Goal: Information Seeking & Learning: Learn about a topic

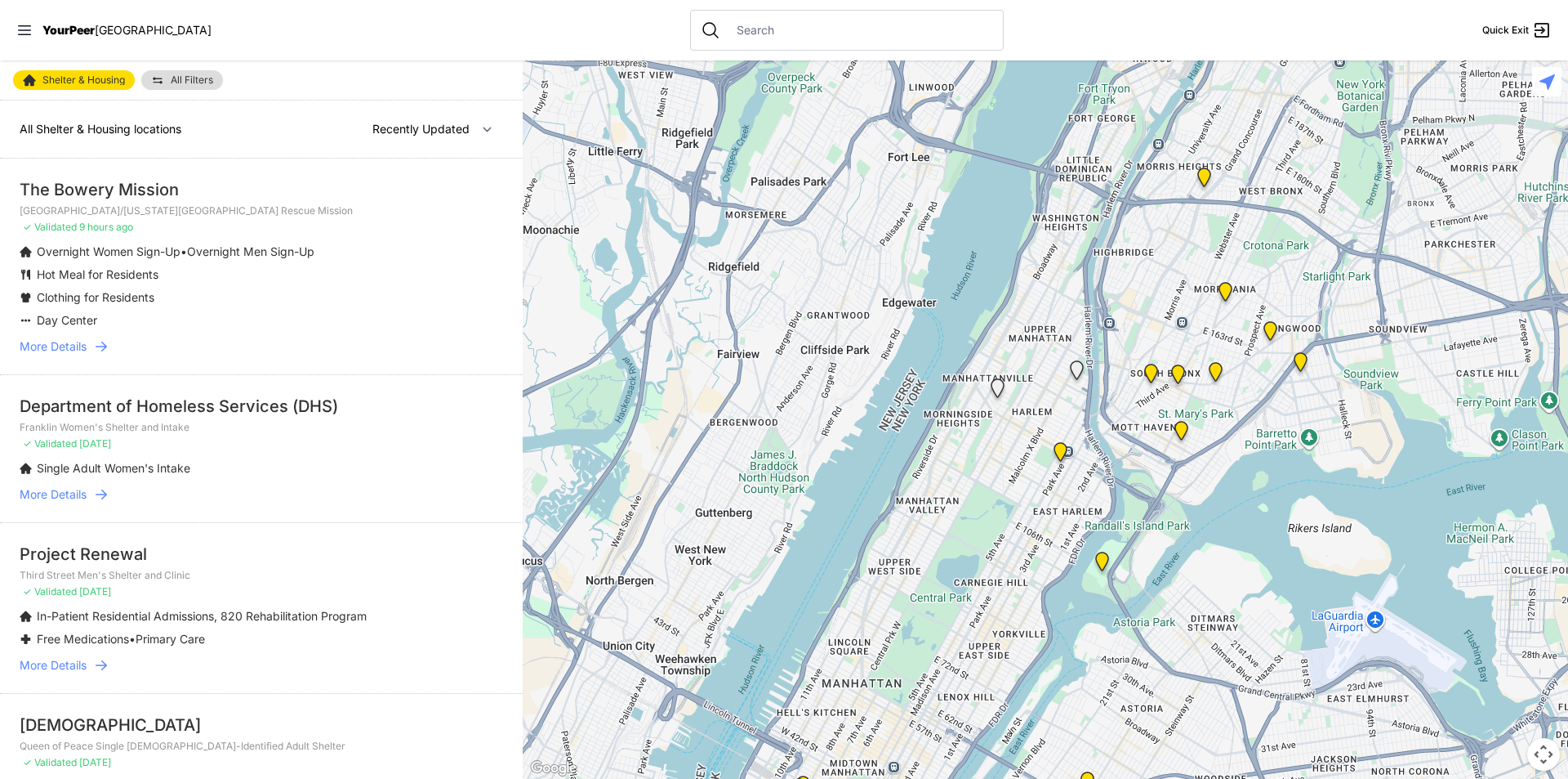
drag, startPoint x: 971, startPoint y: 471, endPoint x: 869, endPoint y: 679, distance: 231.7
click at [869, 679] on div at bounding box center [1045, 419] width 1045 height 718
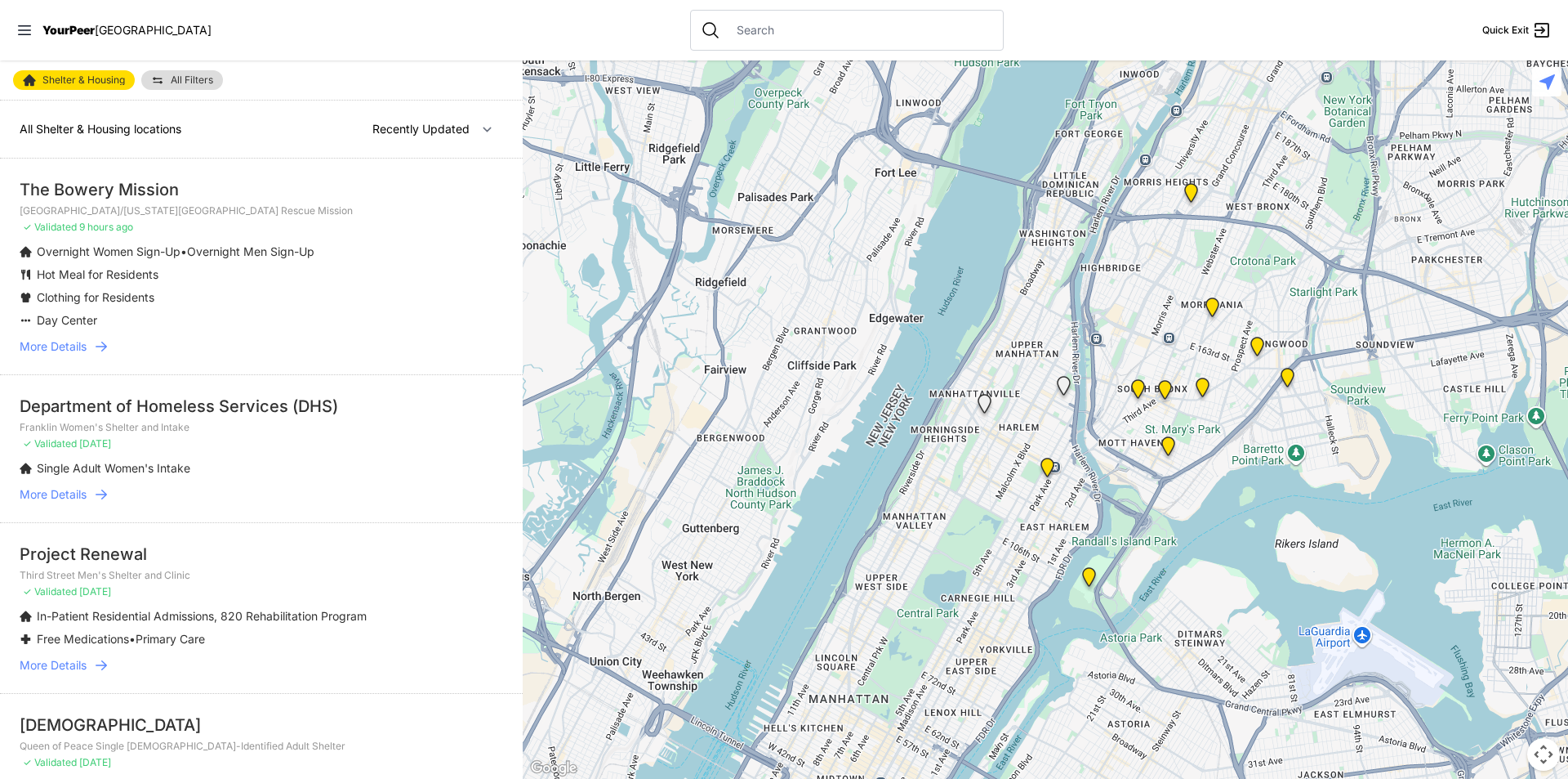
click at [1166, 439] on img at bounding box center [1168, 449] width 20 height 26
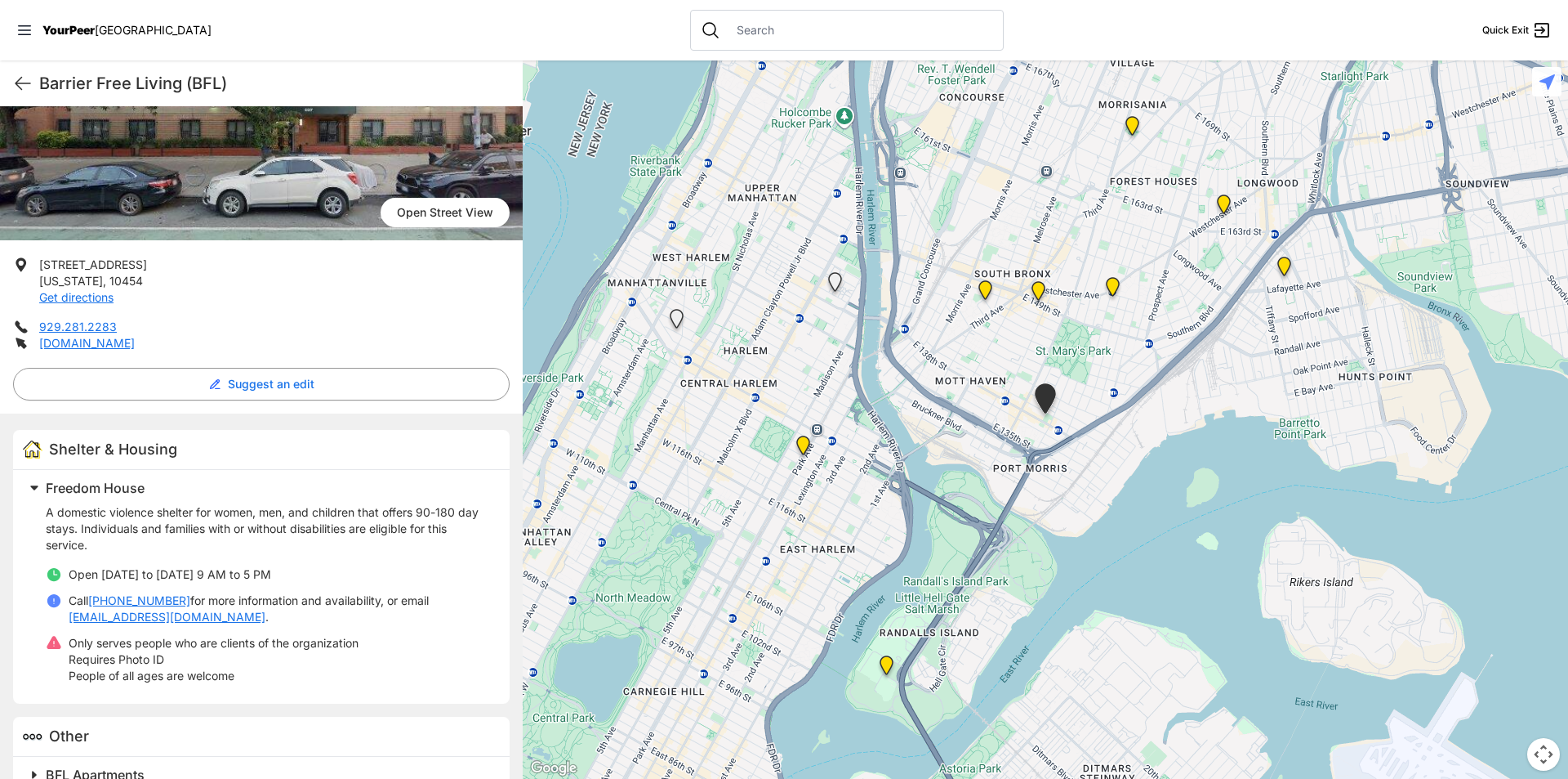
scroll to position [240, 0]
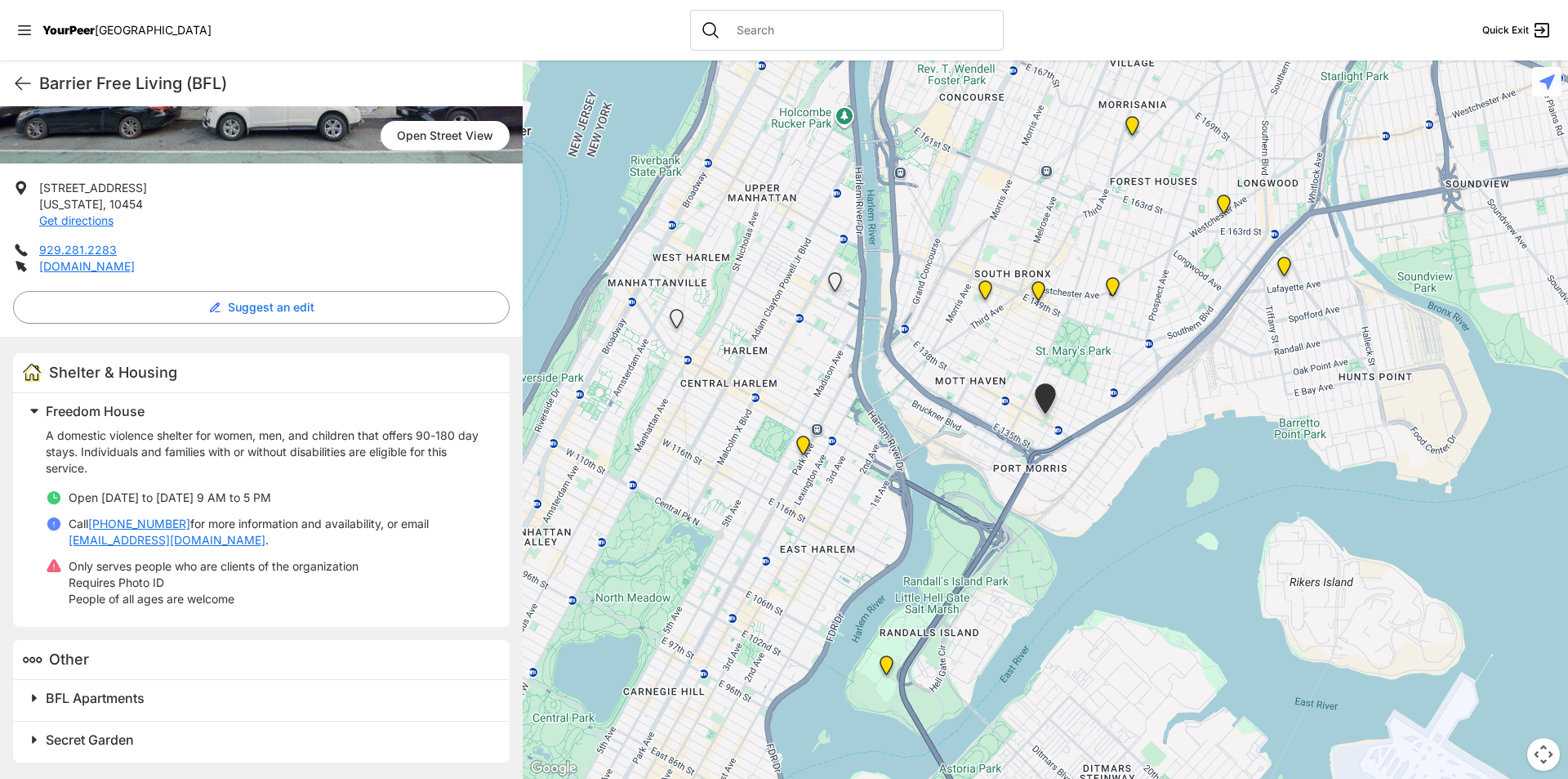
click at [164, 705] on h2 "BFL Apartments" at bounding box center [267, 697] width 444 height 19
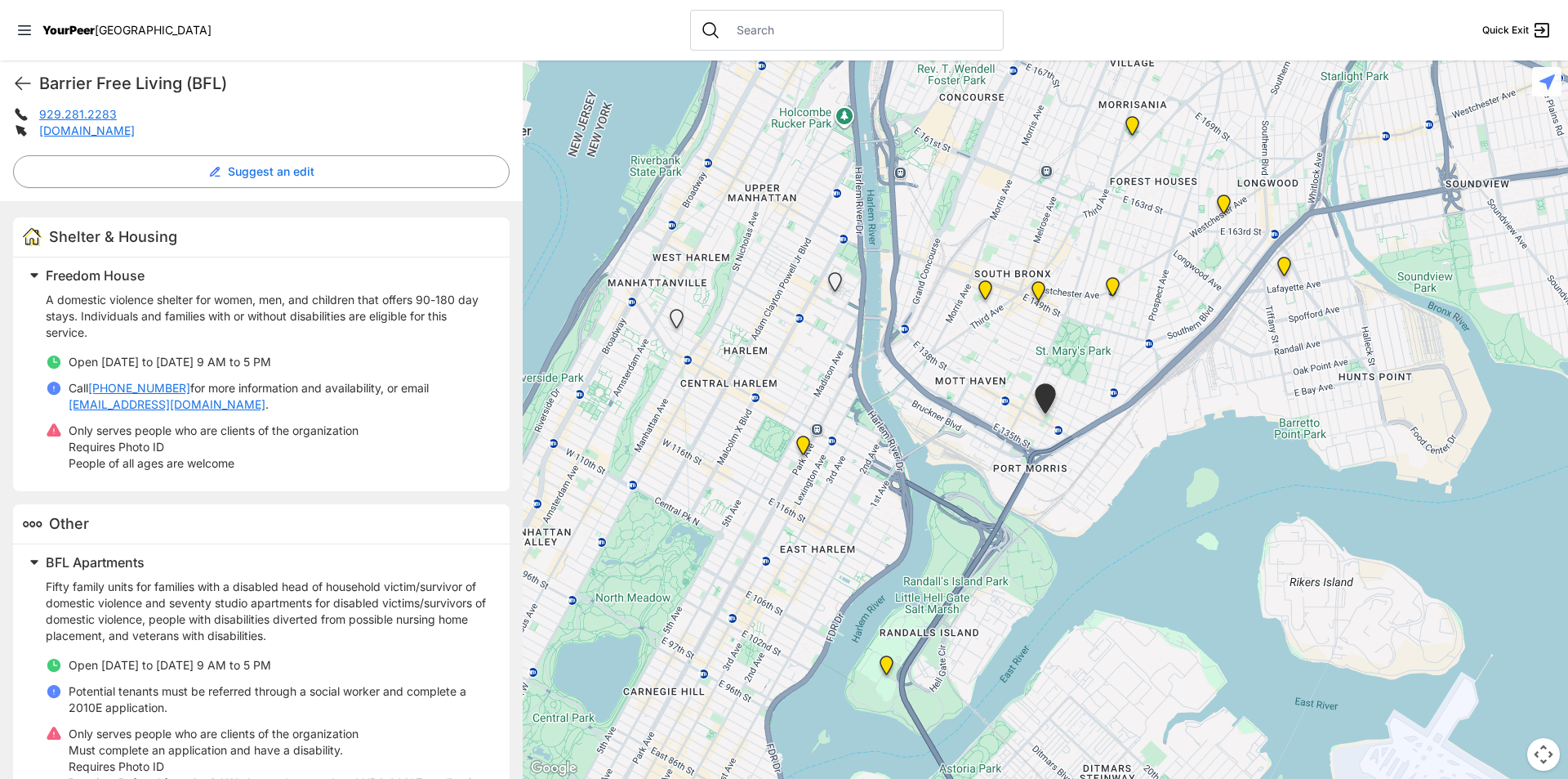
scroll to position [403, 0]
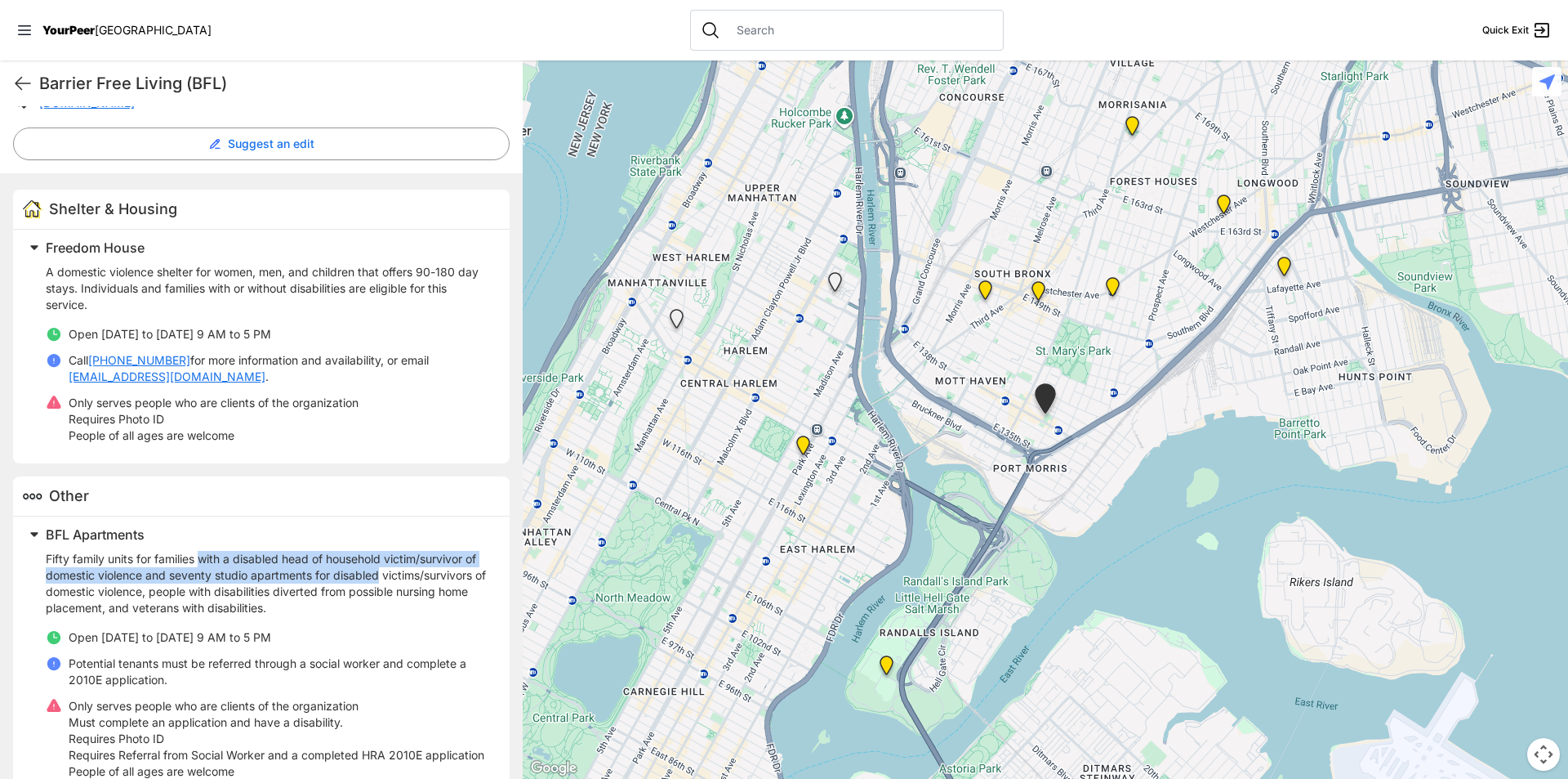
drag, startPoint x: 202, startPoint y: 555, endPoint x: 412, endPoint y: 575, distance: 211.0
click at [412, 575] on p "Fifty family units for families with a disabled head of household victim/surviv…" at bounding box center [267, 584] width 444 height 66
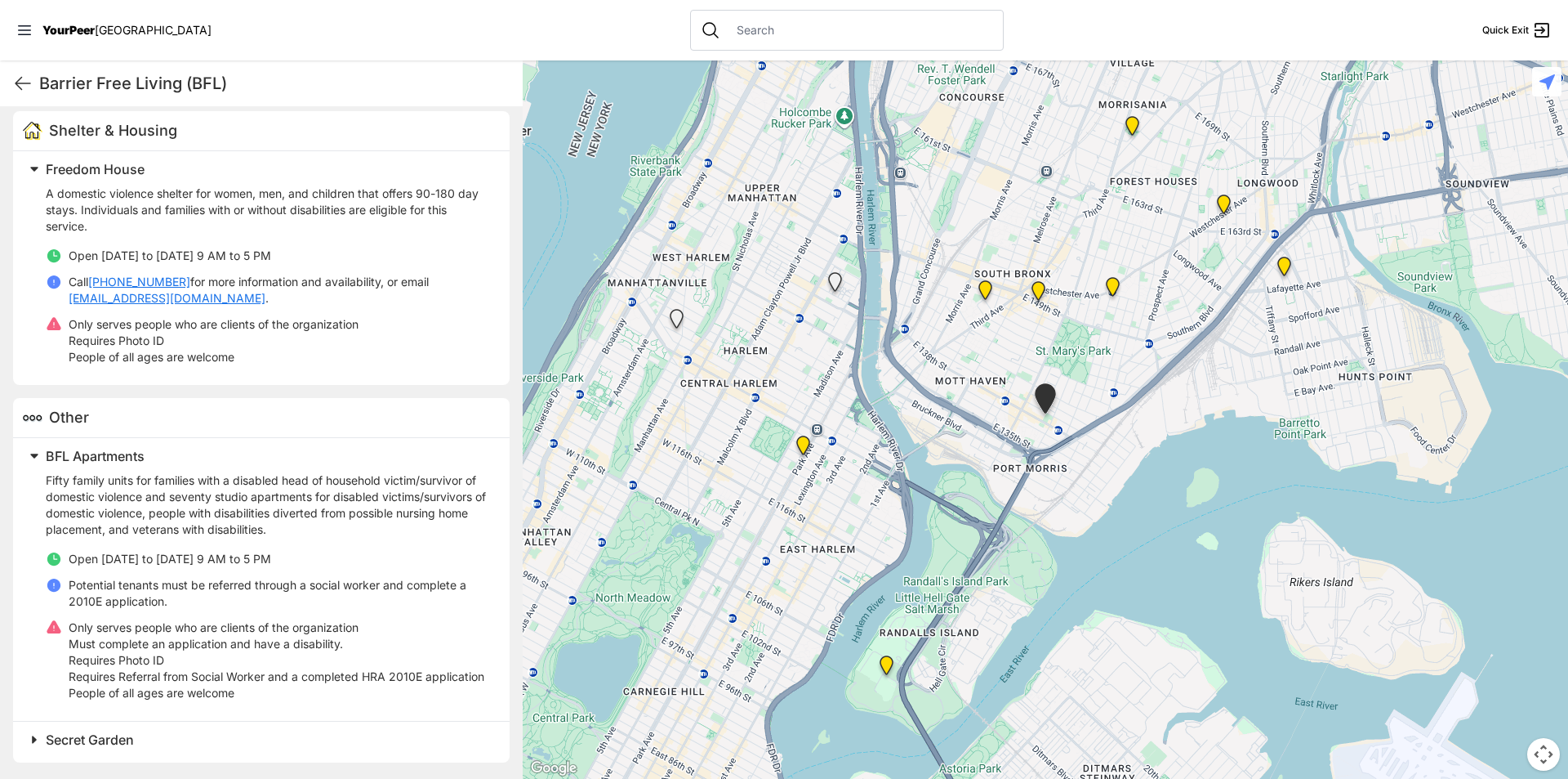
scroll to position [498, 0]
click at [86, 740] on span "Secret Garden" at bounding box center [89, 740] width 88 height 16
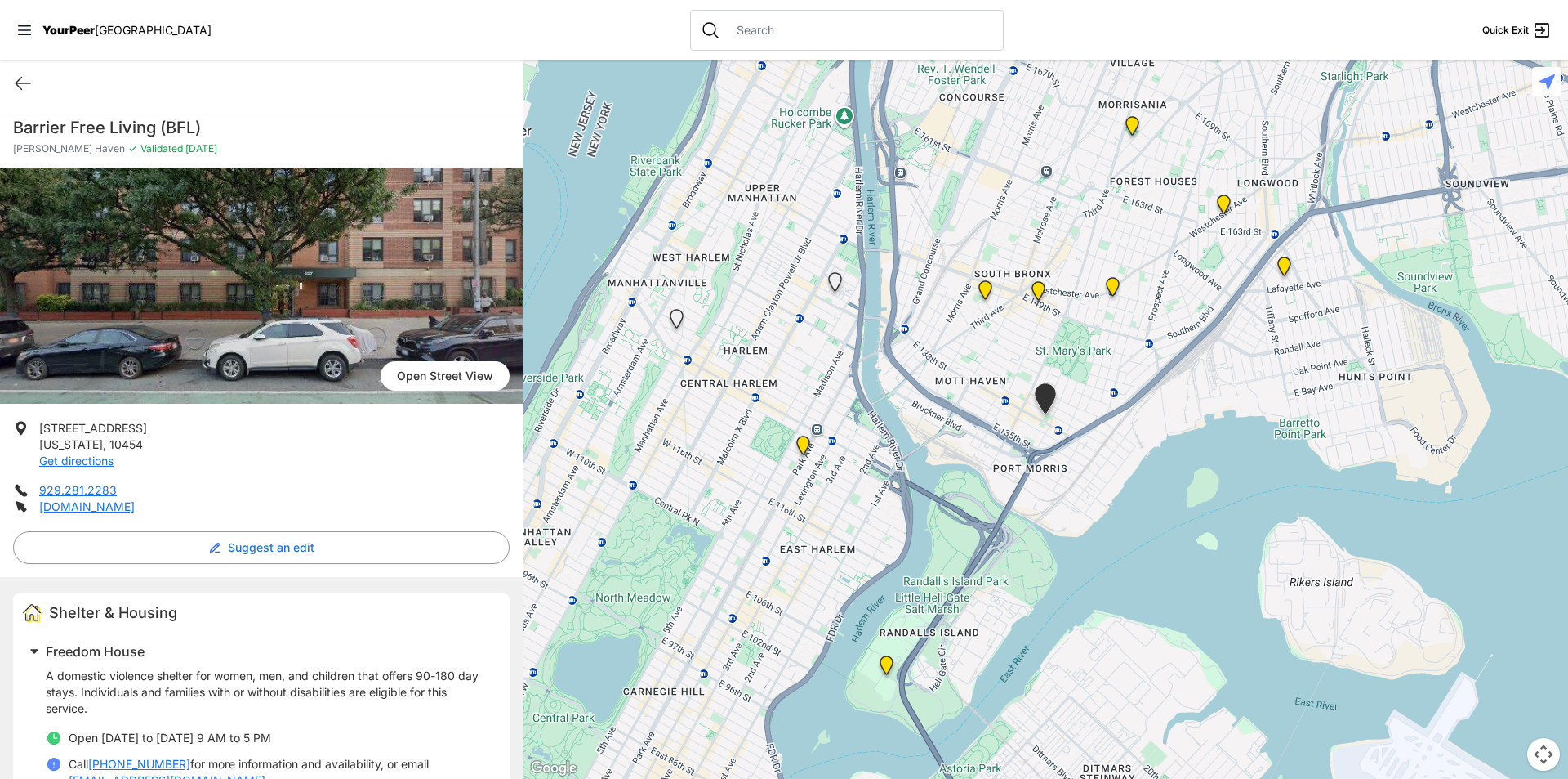
click at [21, 40] on nav "YourPeer [GEOGRAPHIC_DATA] Quick Exit" at bounding box center [784, 30] width 1568 height 60
click at [19, 75] on icon at bounding box center [22, 83] width 19 height 19
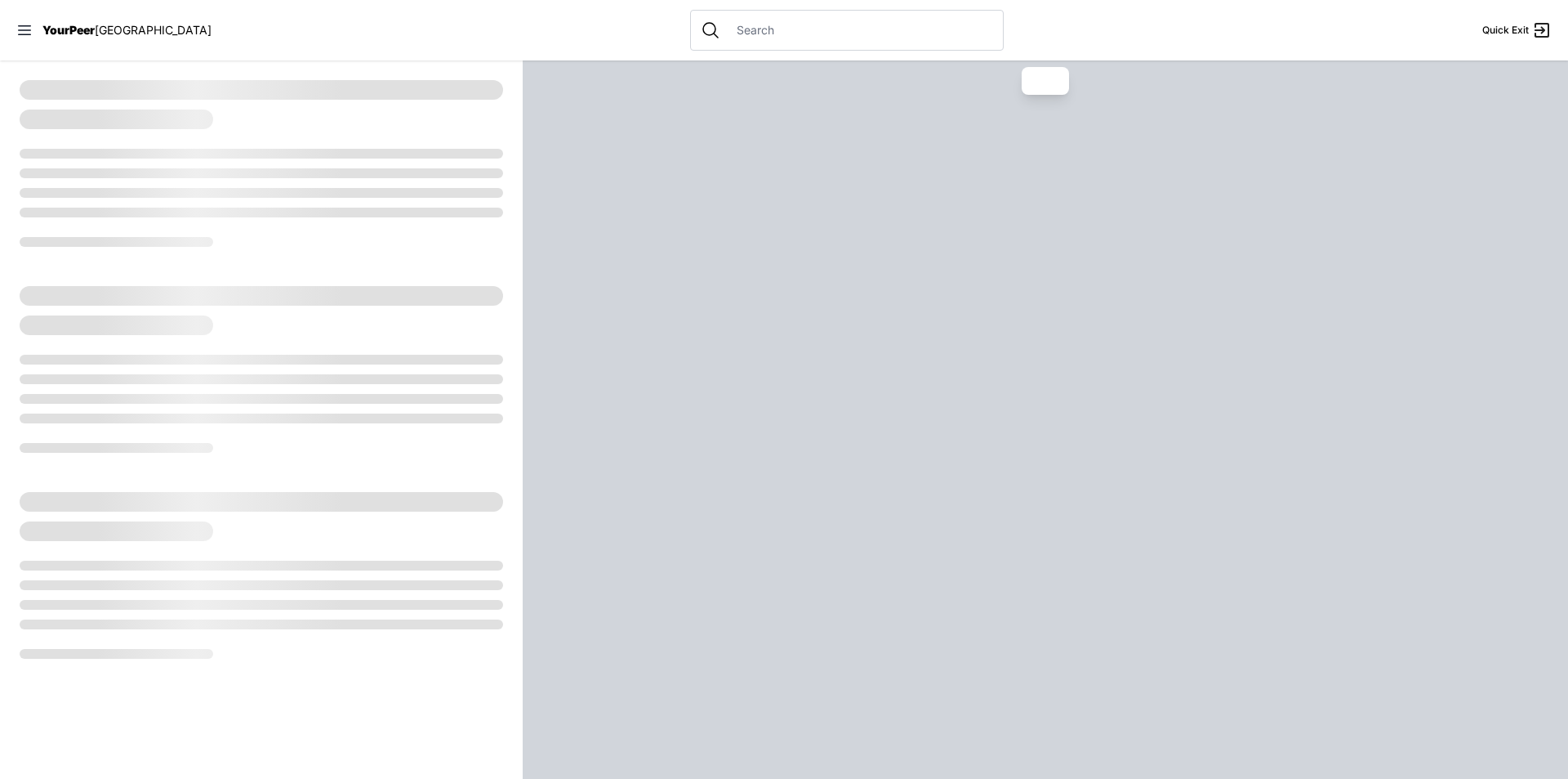
select select "recentlyUpdated"
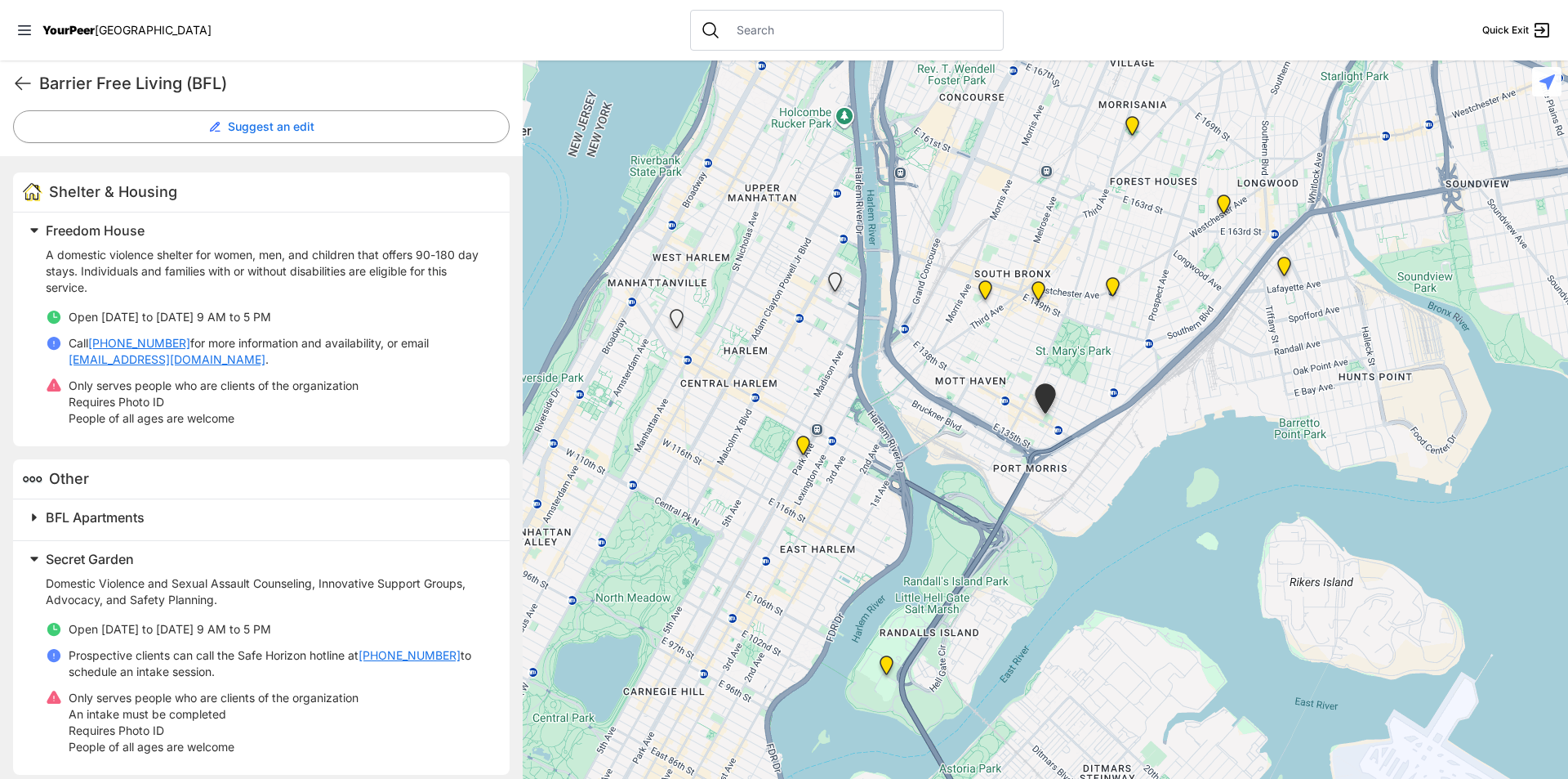
scroll to position [433, 0]
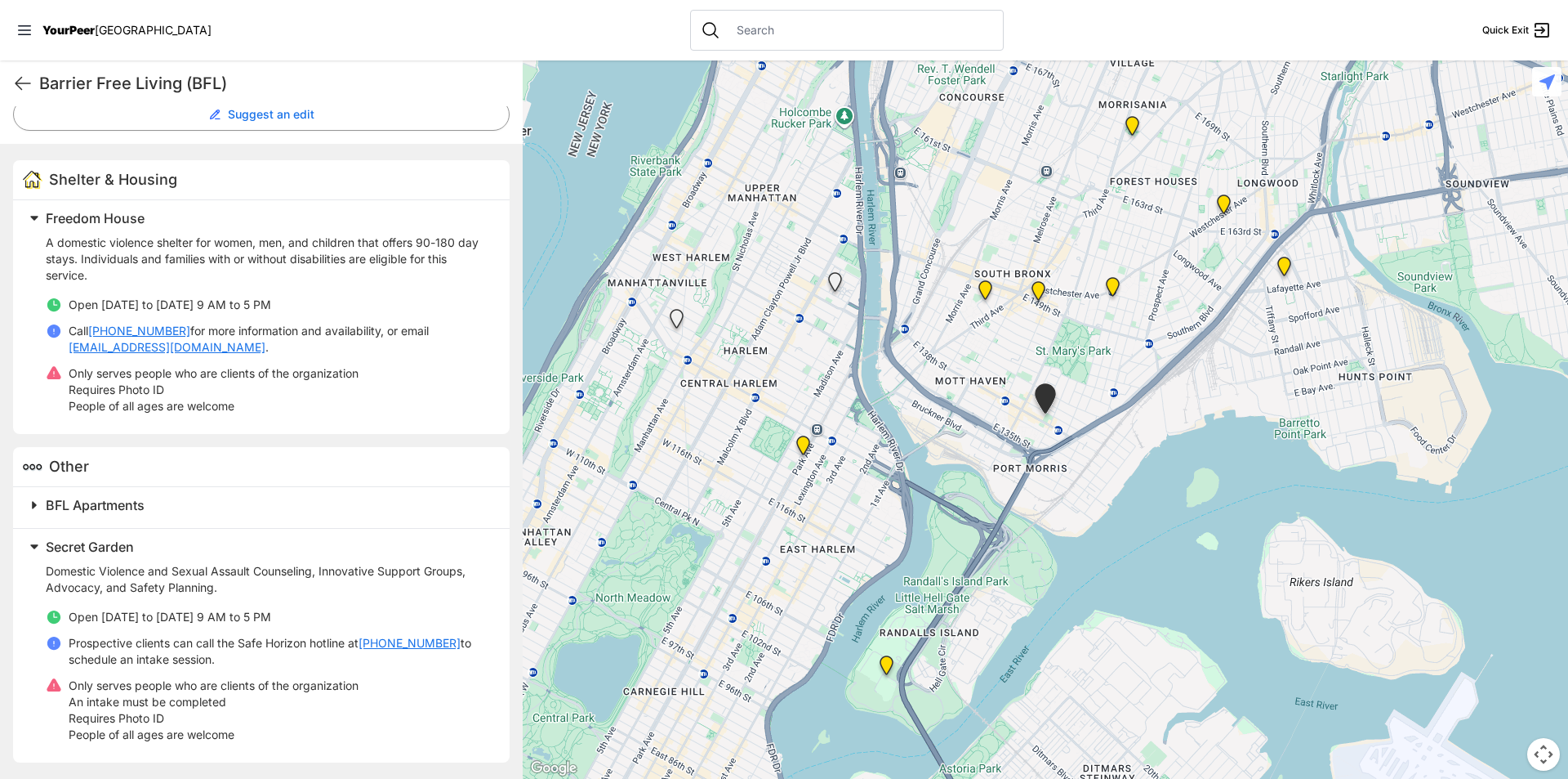
select select "recentlyUpdated"
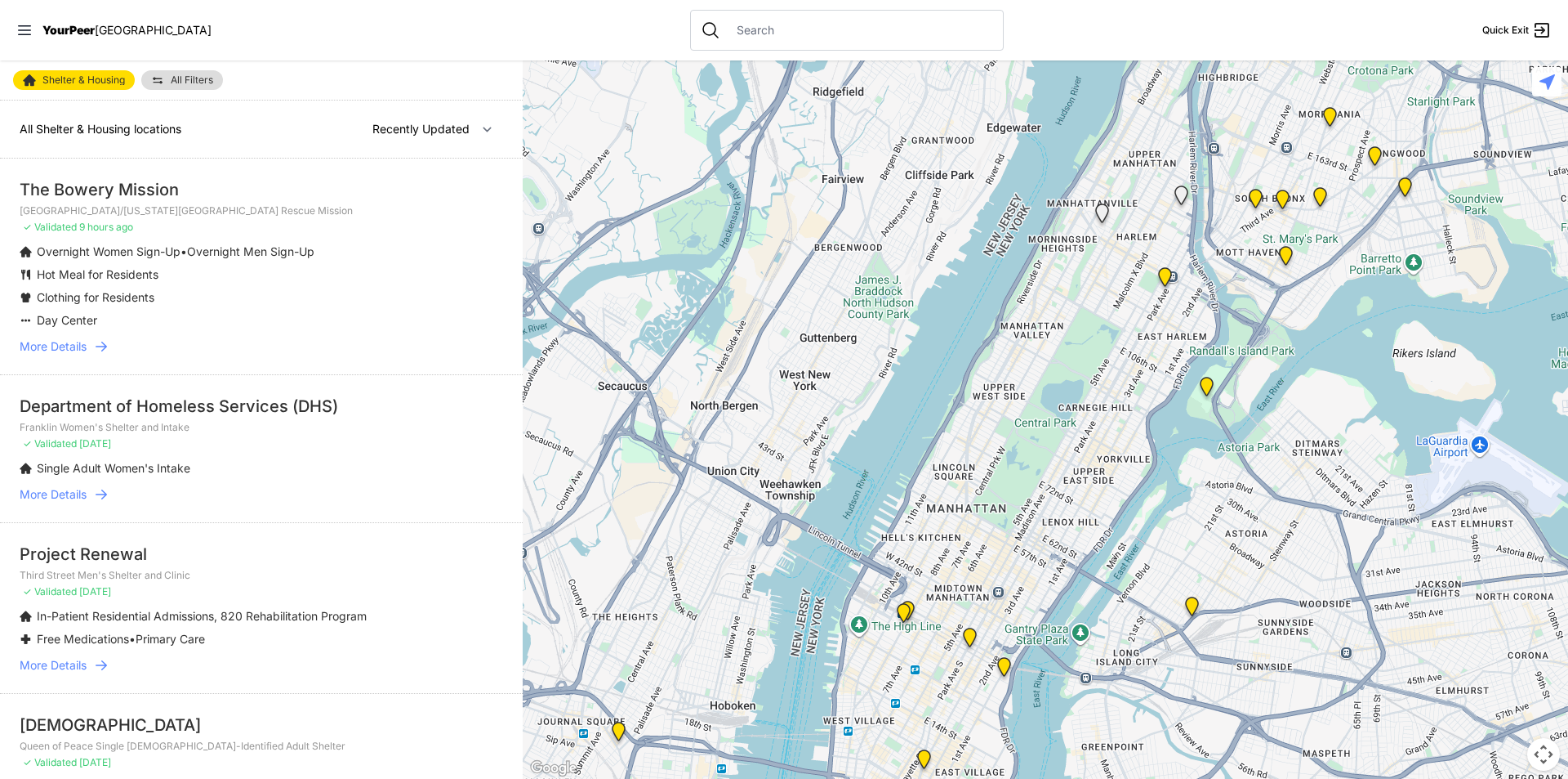
click at [1283, 200] on img "The Bronx Pride Center" at bounding box center [1282, 203] width 20 height 26
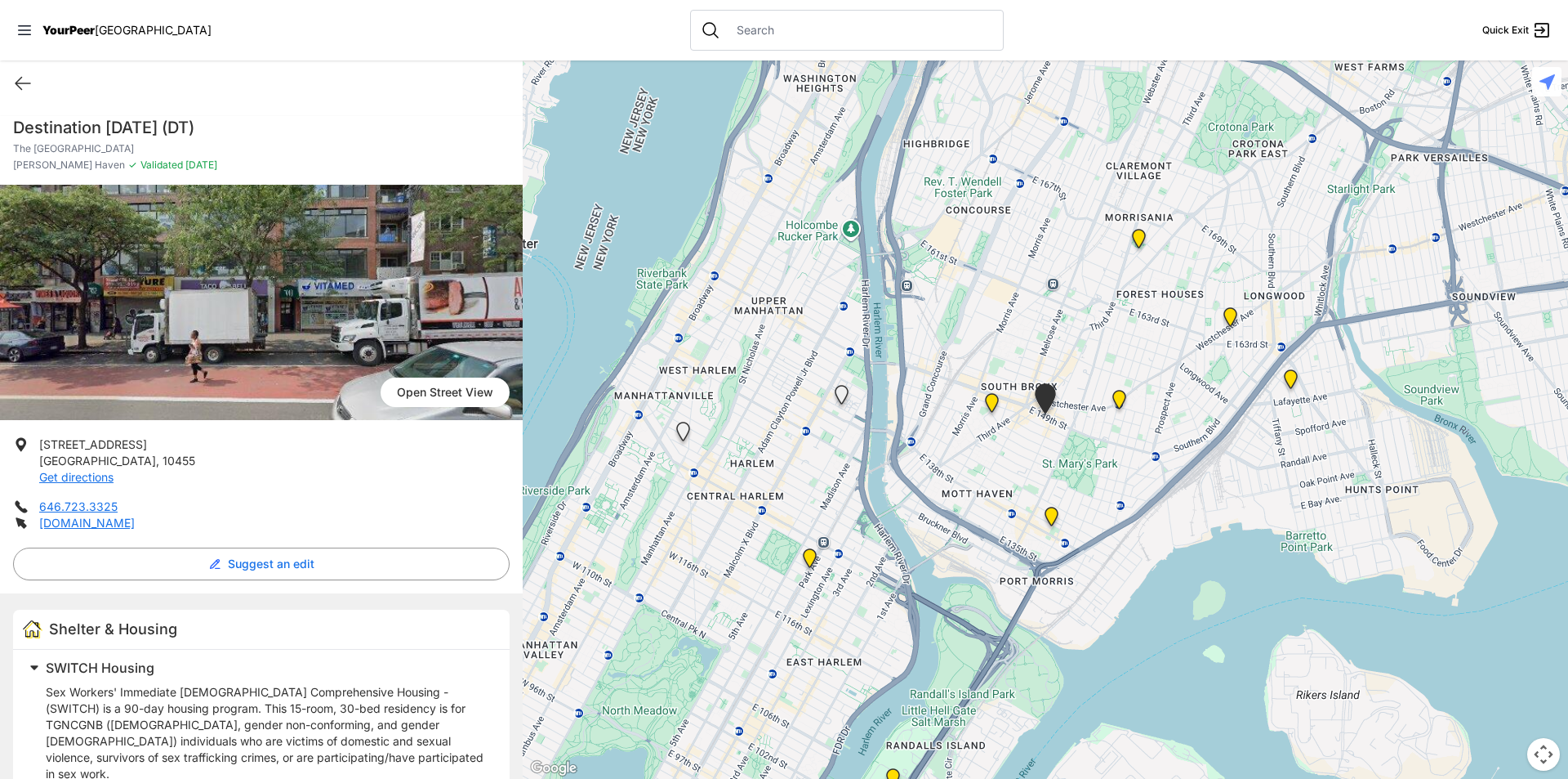
select select "recentlyUpdated"
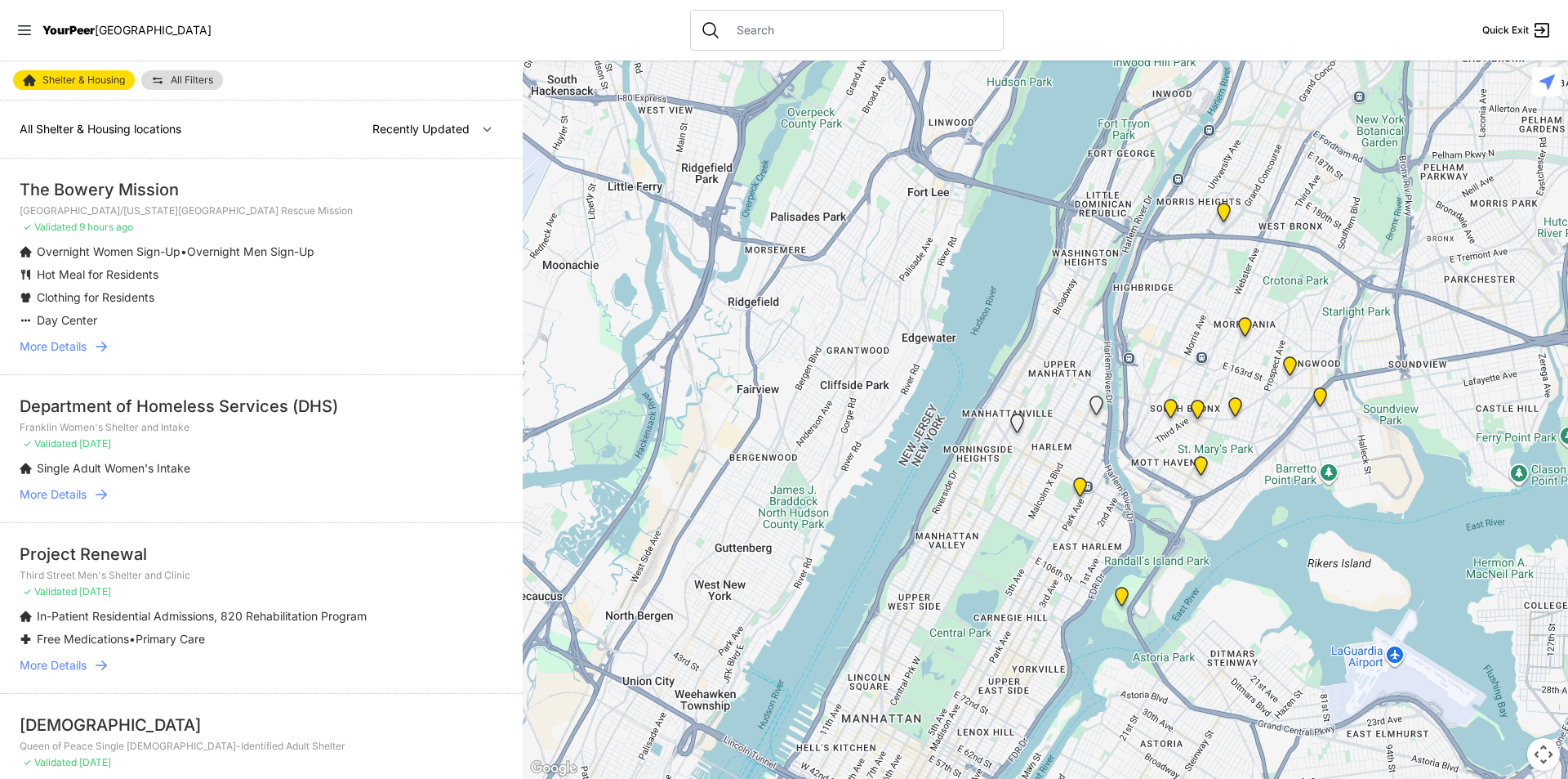
drag, startPoint x: 1228, startPoint y: 380, endPoint x: 1142, endPoint y: 595, distance: 231.6
click at [1142, 595] on div at bounding box center [1045, 419] width 1045 height 718
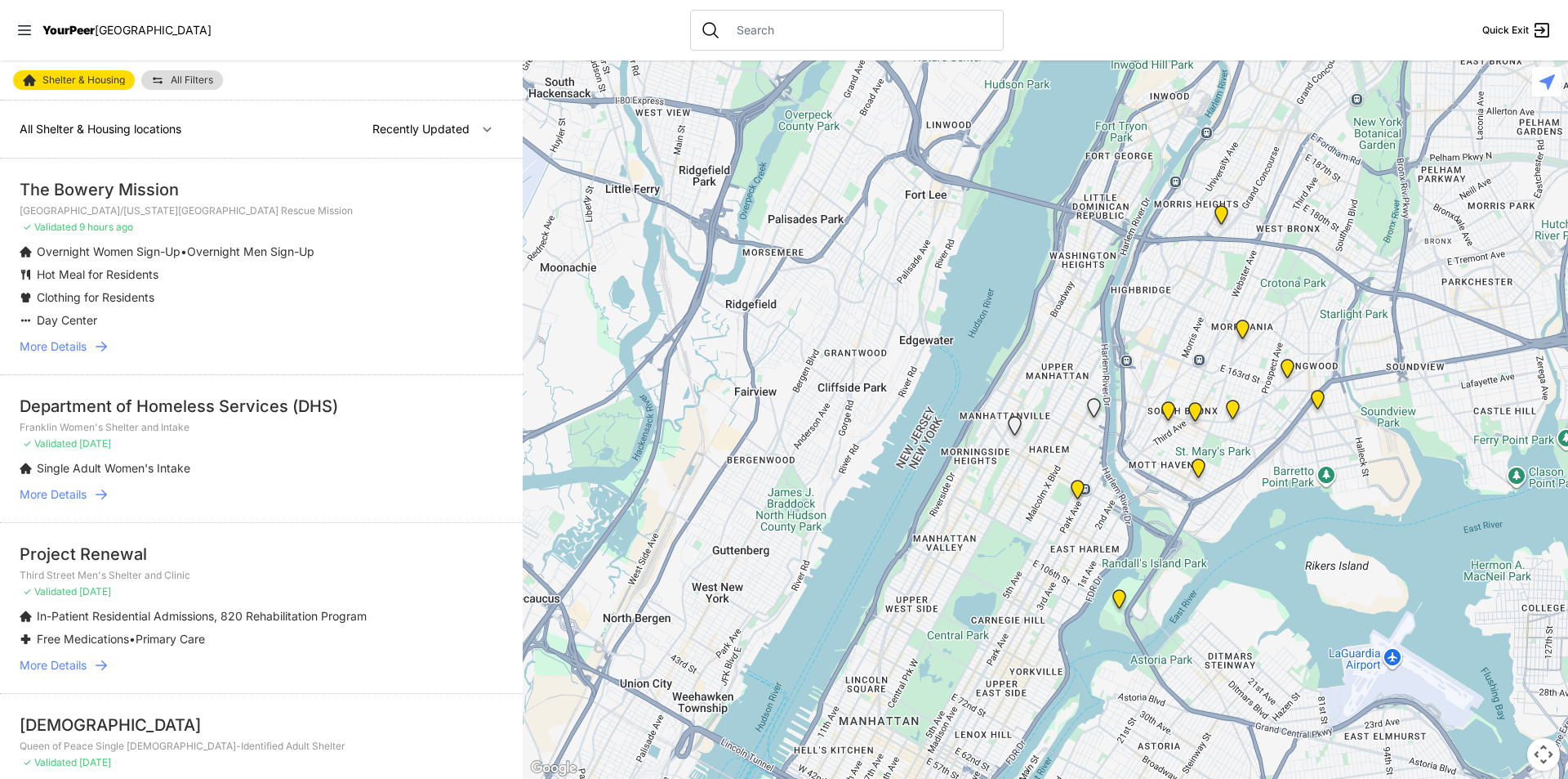
click at [1126, 606] on img "Keener Men's Shelter" at bounding box center [1119, 602] width 20 height 26
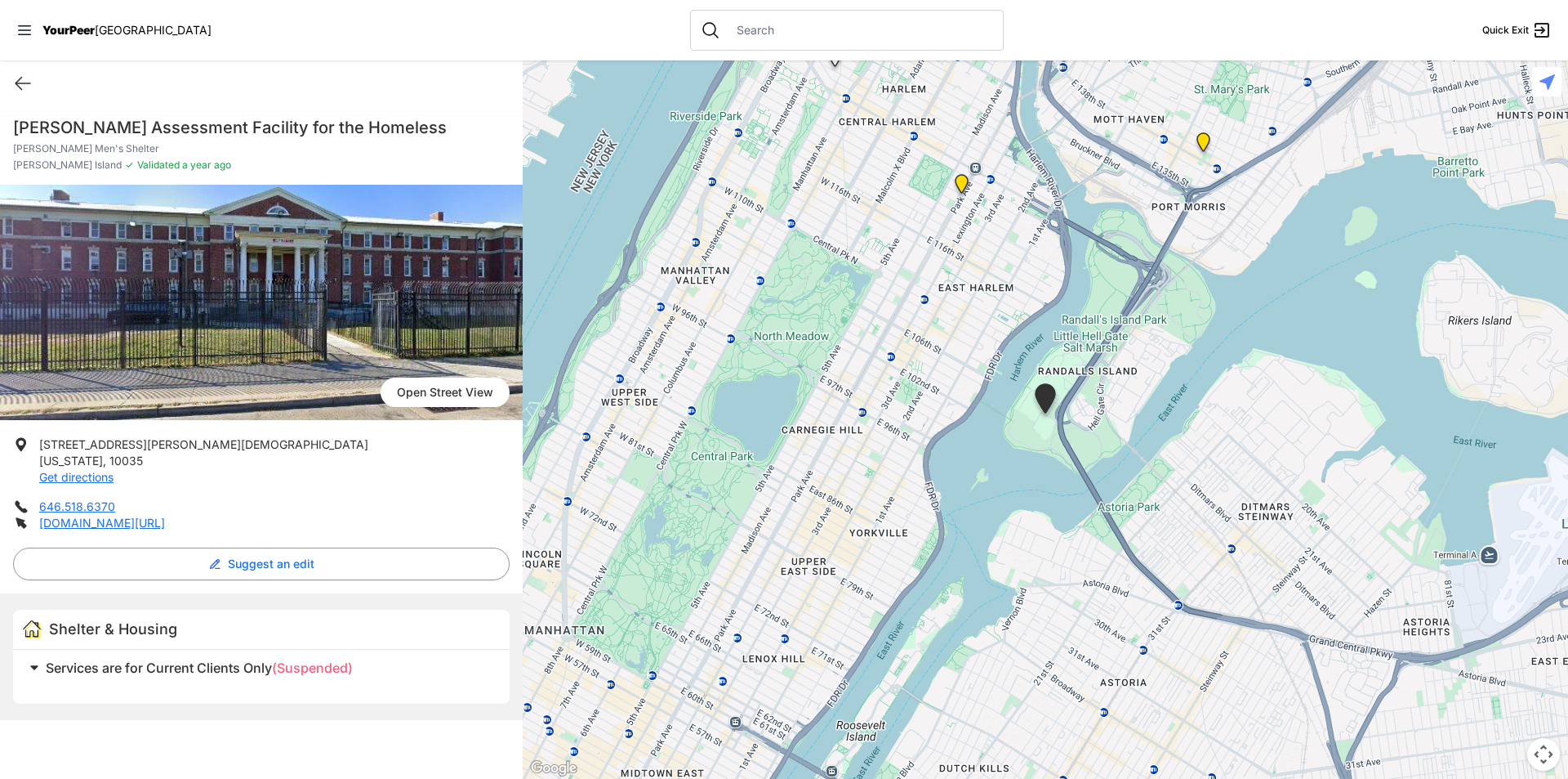
click at [59, 670] on span "Services are for Current Clients Only" at bounding box center [159, 668] width 226 height 16
click at [10, 81] on div "Quick Exit" at bounding box center [261, 83] width 522 height 46
click at [18, 82] on icon at bounding box center [22, 83] width 19 height 19
select select "recentlyUpdated"
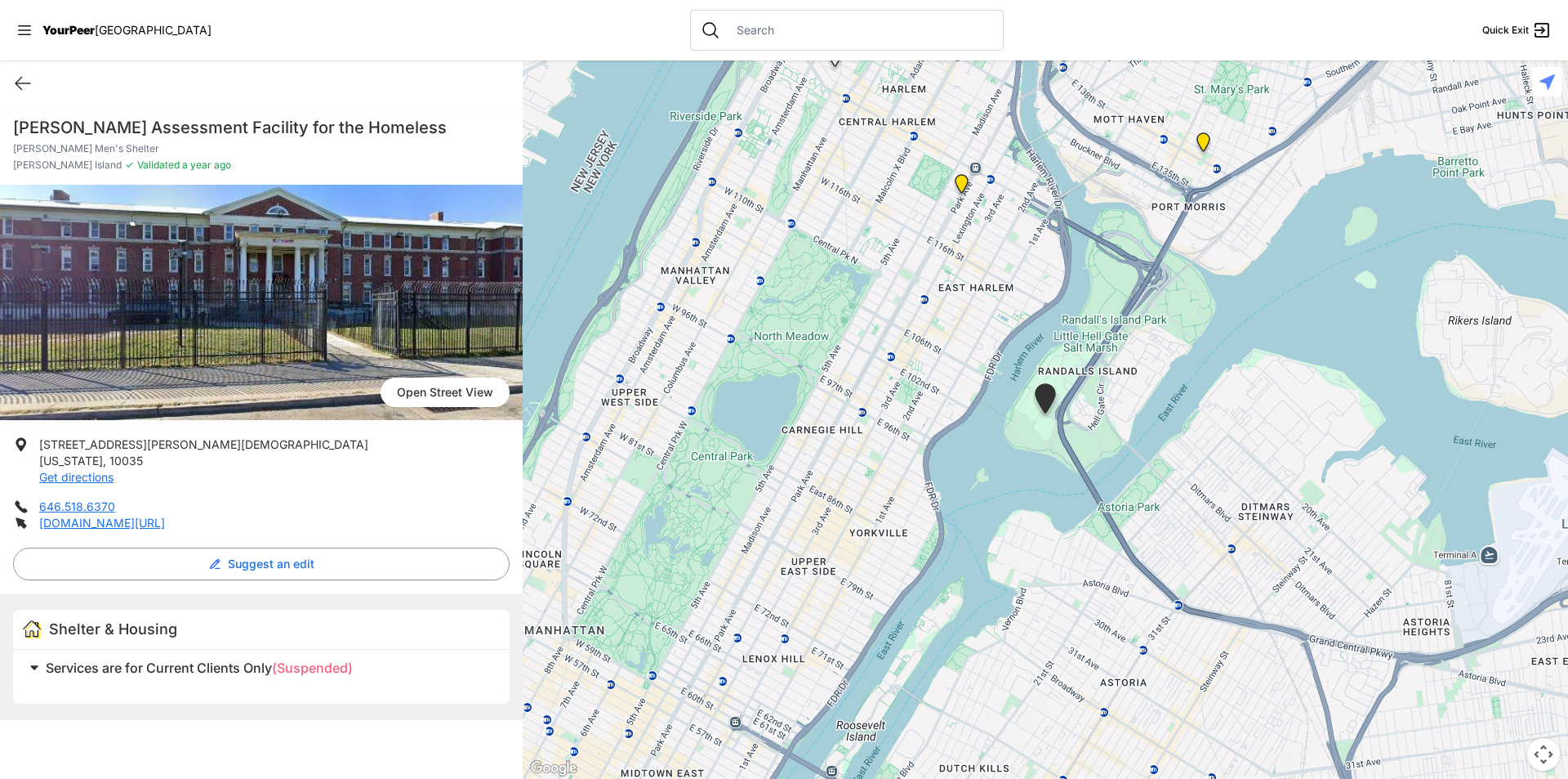
select select "recentlyUpdated"
